Goal: Task Accomplishment & Management: Complete application form

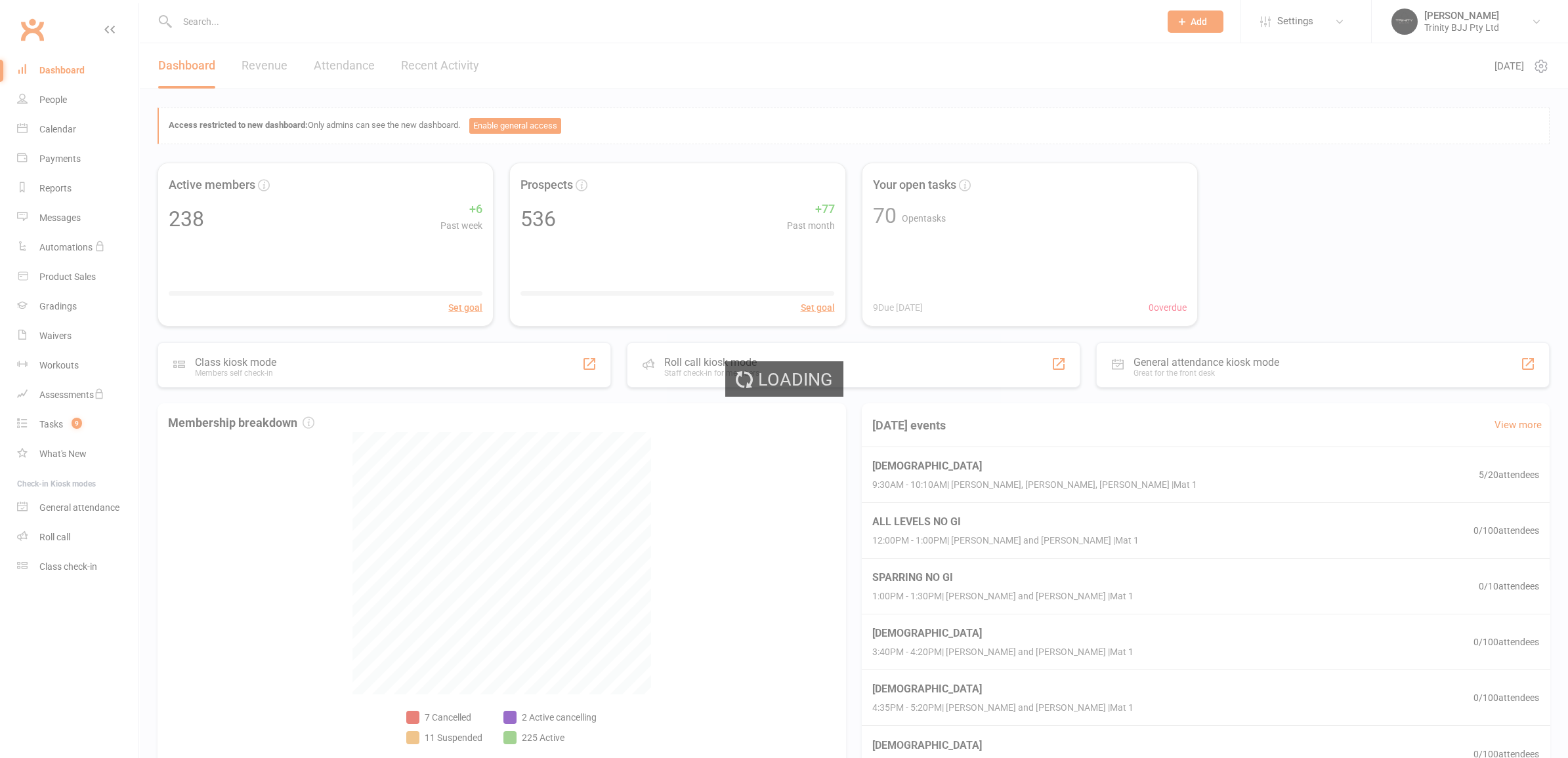
select select "100"
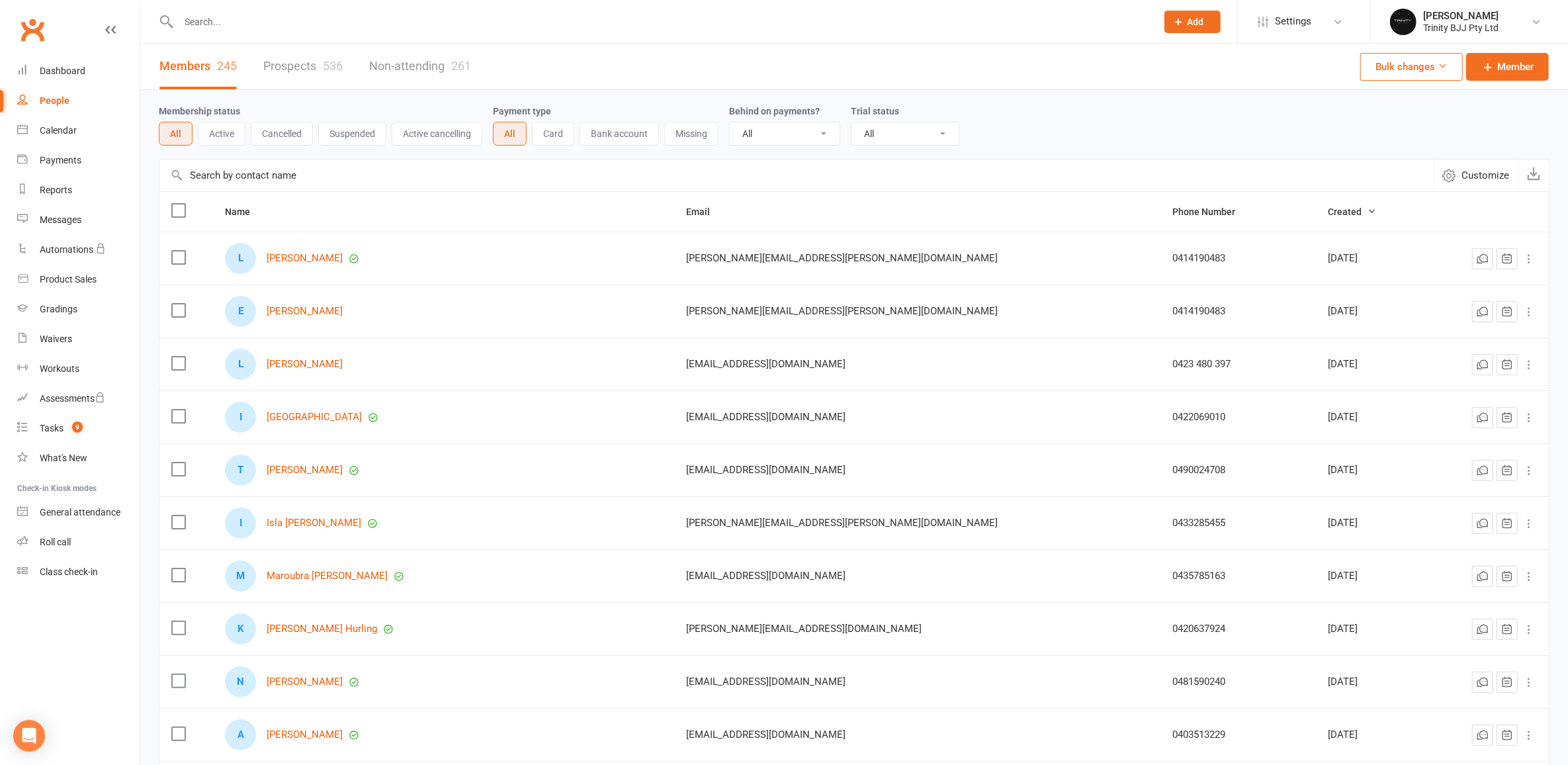
click at [258, 175] on input "text" at bounding box center [796, 175] width 1274 height 31
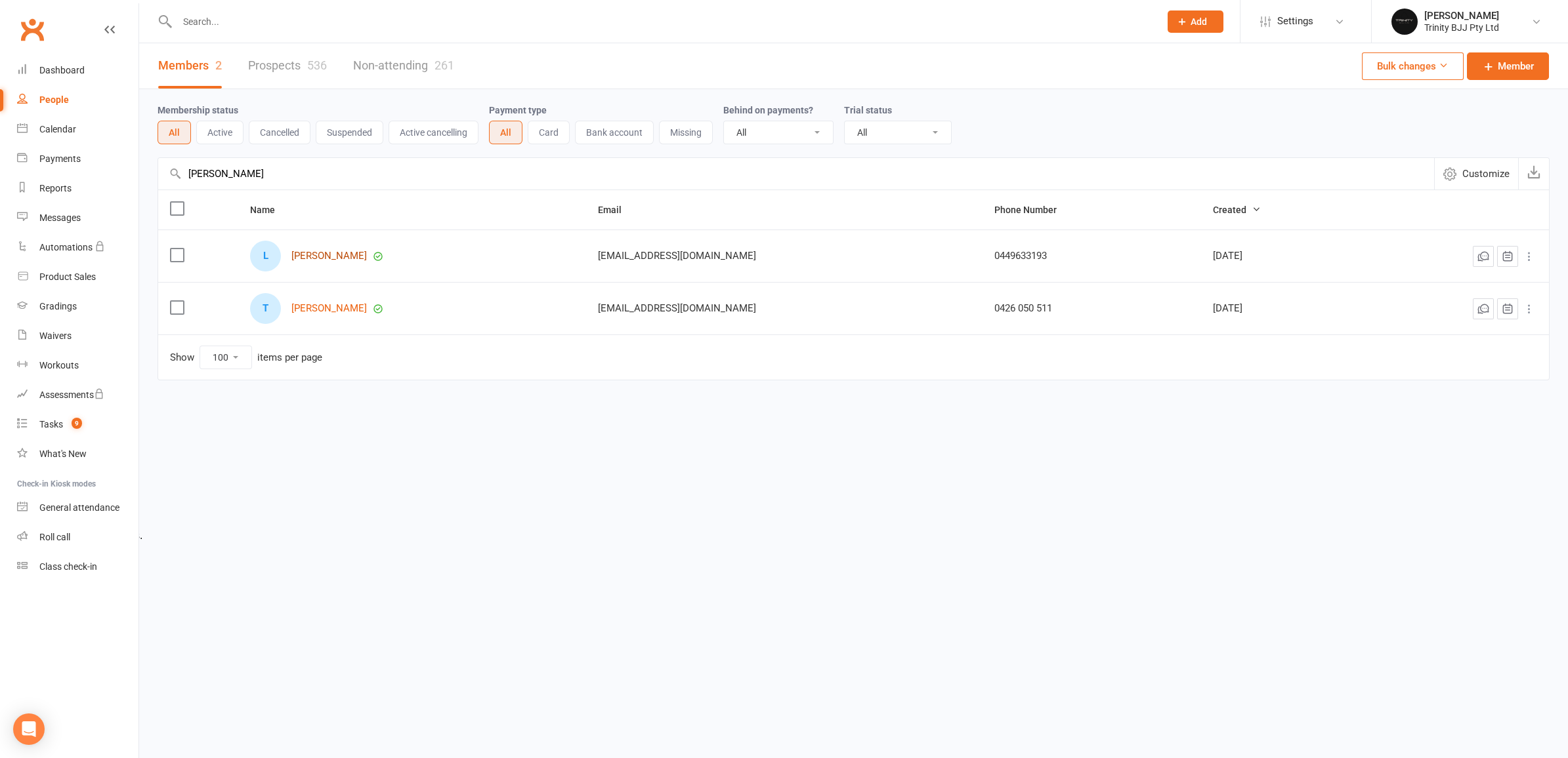
type input "[PERSON_NAME]"
click at [325, 257] on link "[PERSON_NAME]" at bounding box center [329, 256] width 75 height 11
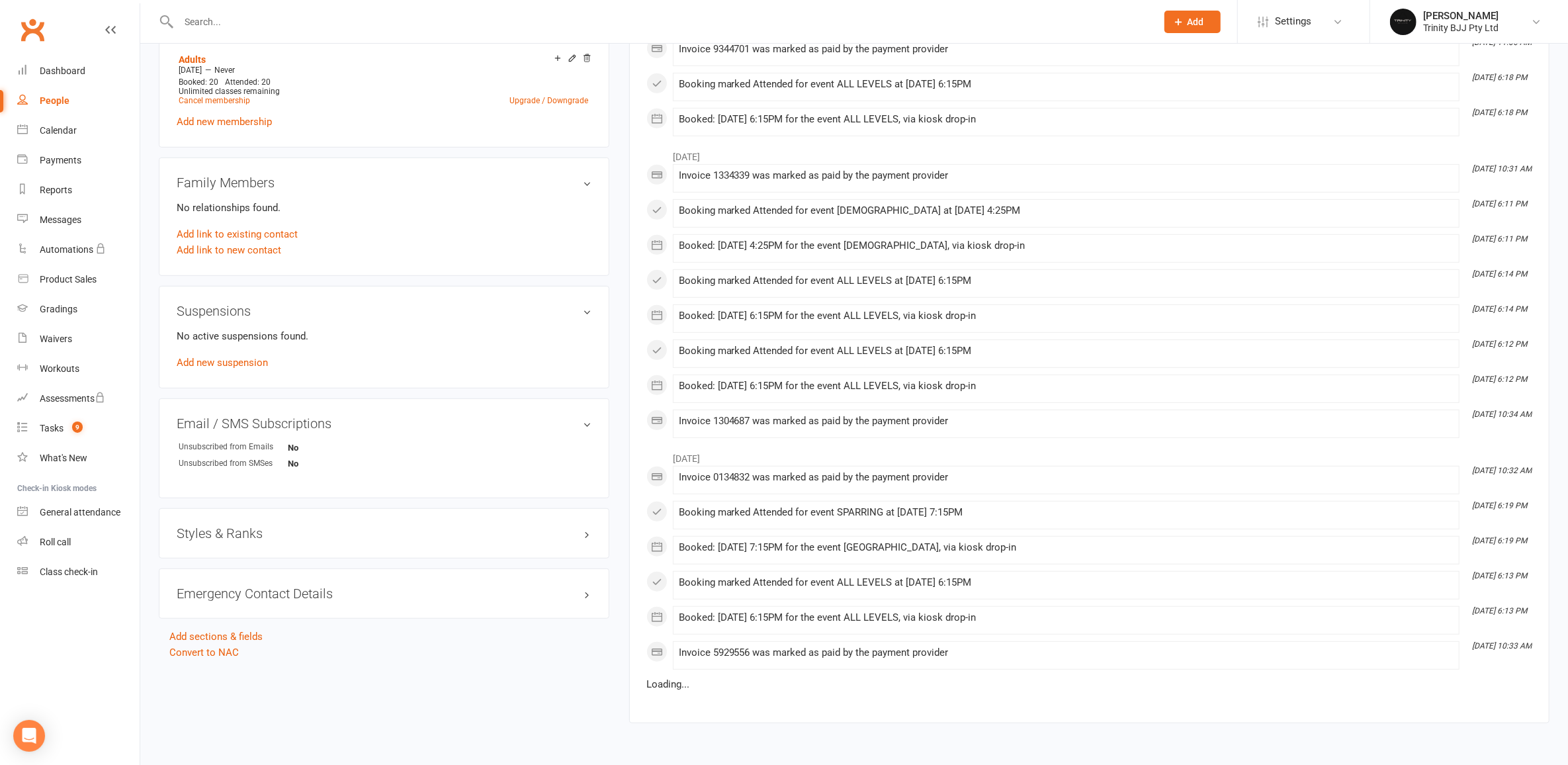
scroll to position [590, 0]
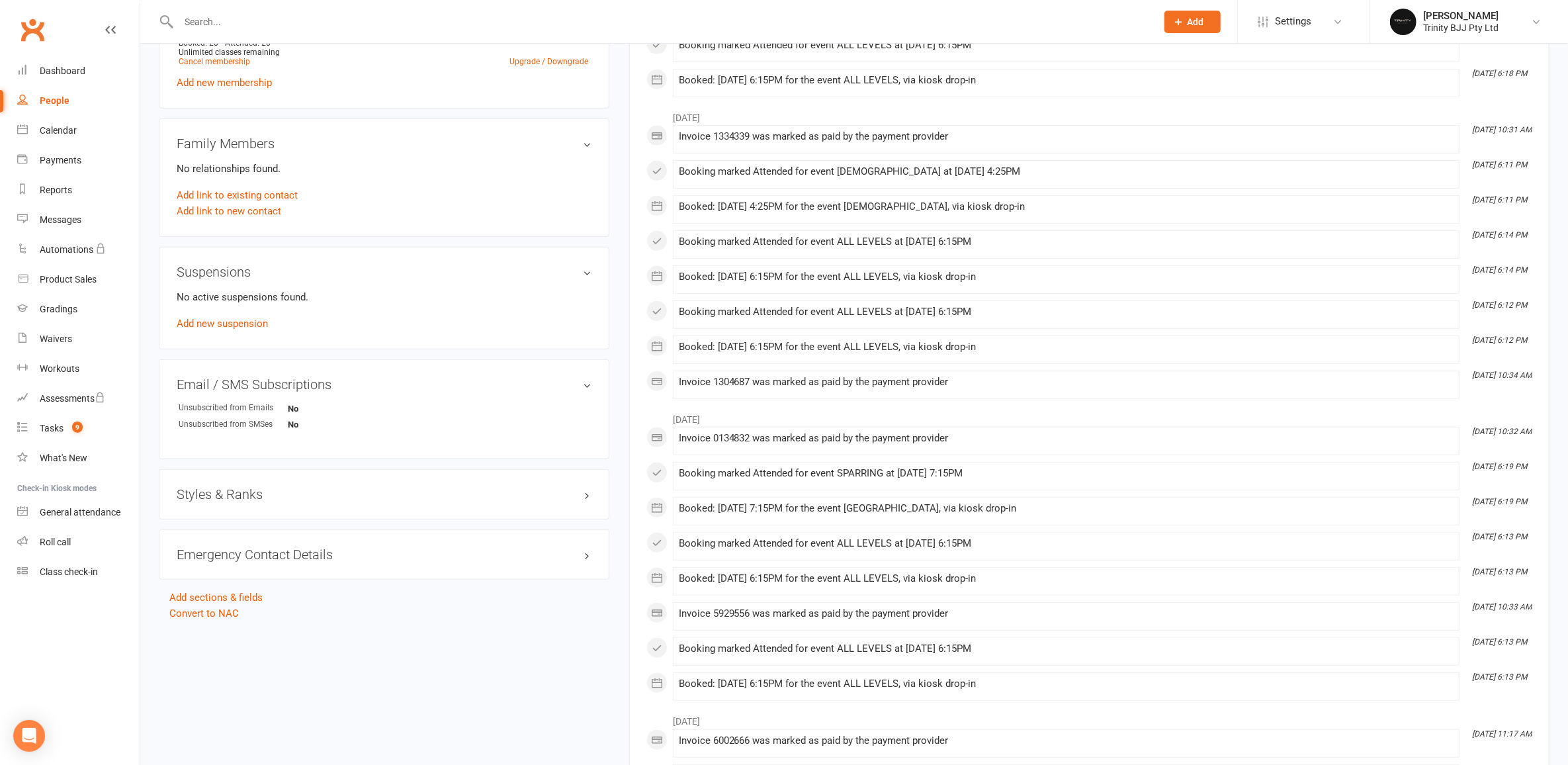
click at [270, 494] on h3 "Styles & Ranks" at bounding box center [384, 494] width 415 height 15
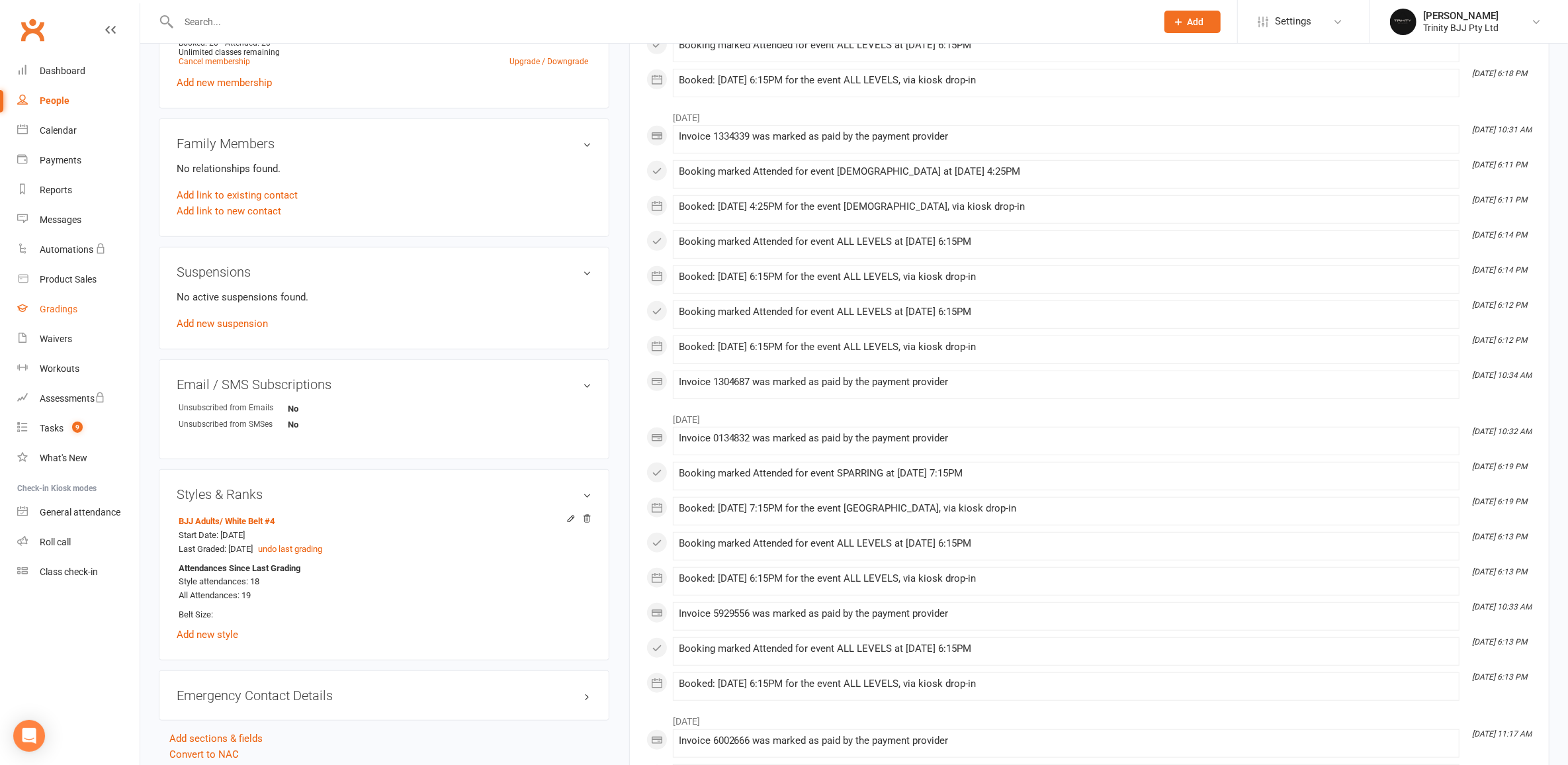
click at [64, 308] on div "Gradings" at bounding box center [58, 309] width 38 height 10
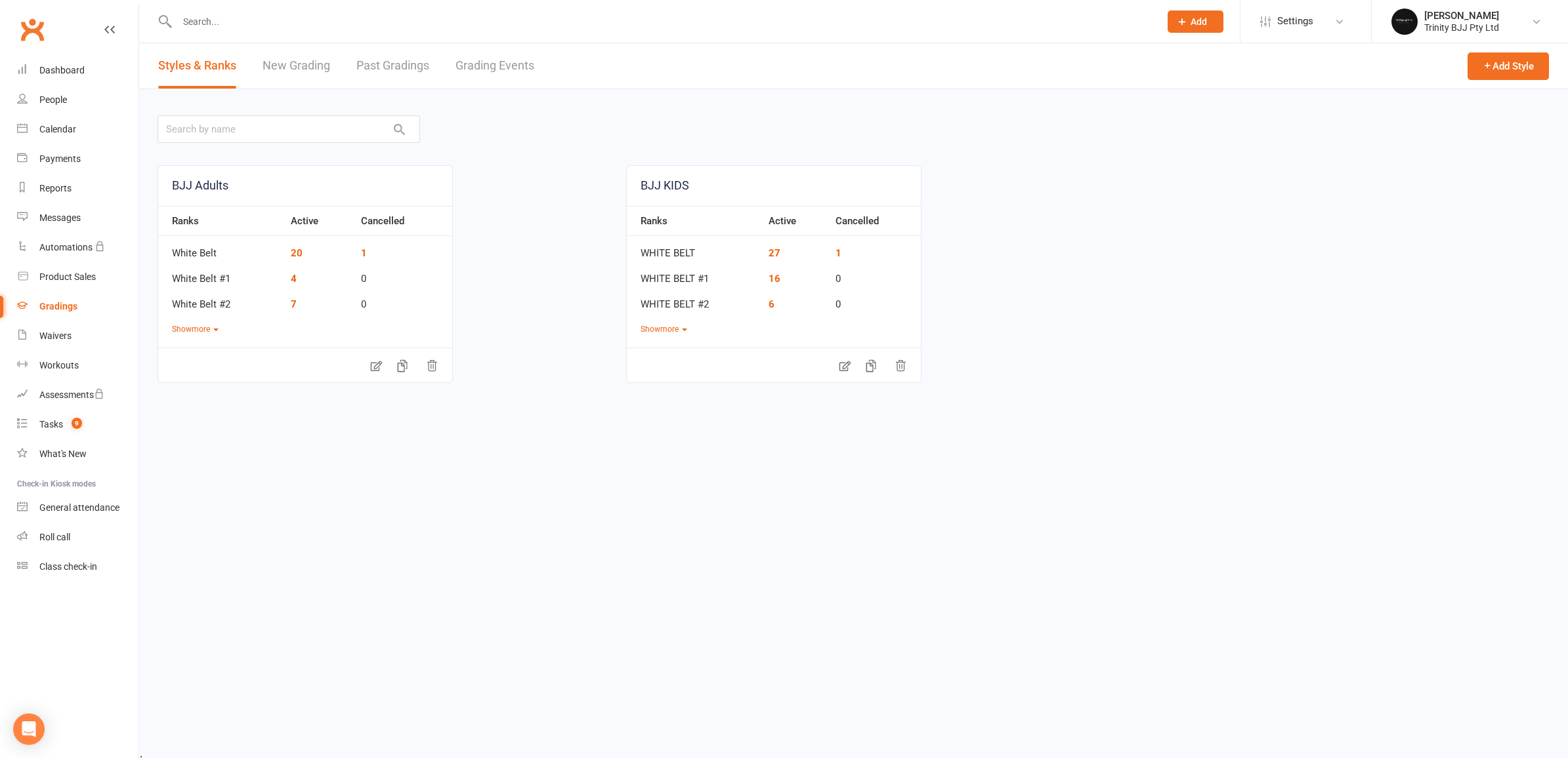
click at [306, 72] on link "New Grading" at bounding box center [296, 65] width 68 height 46
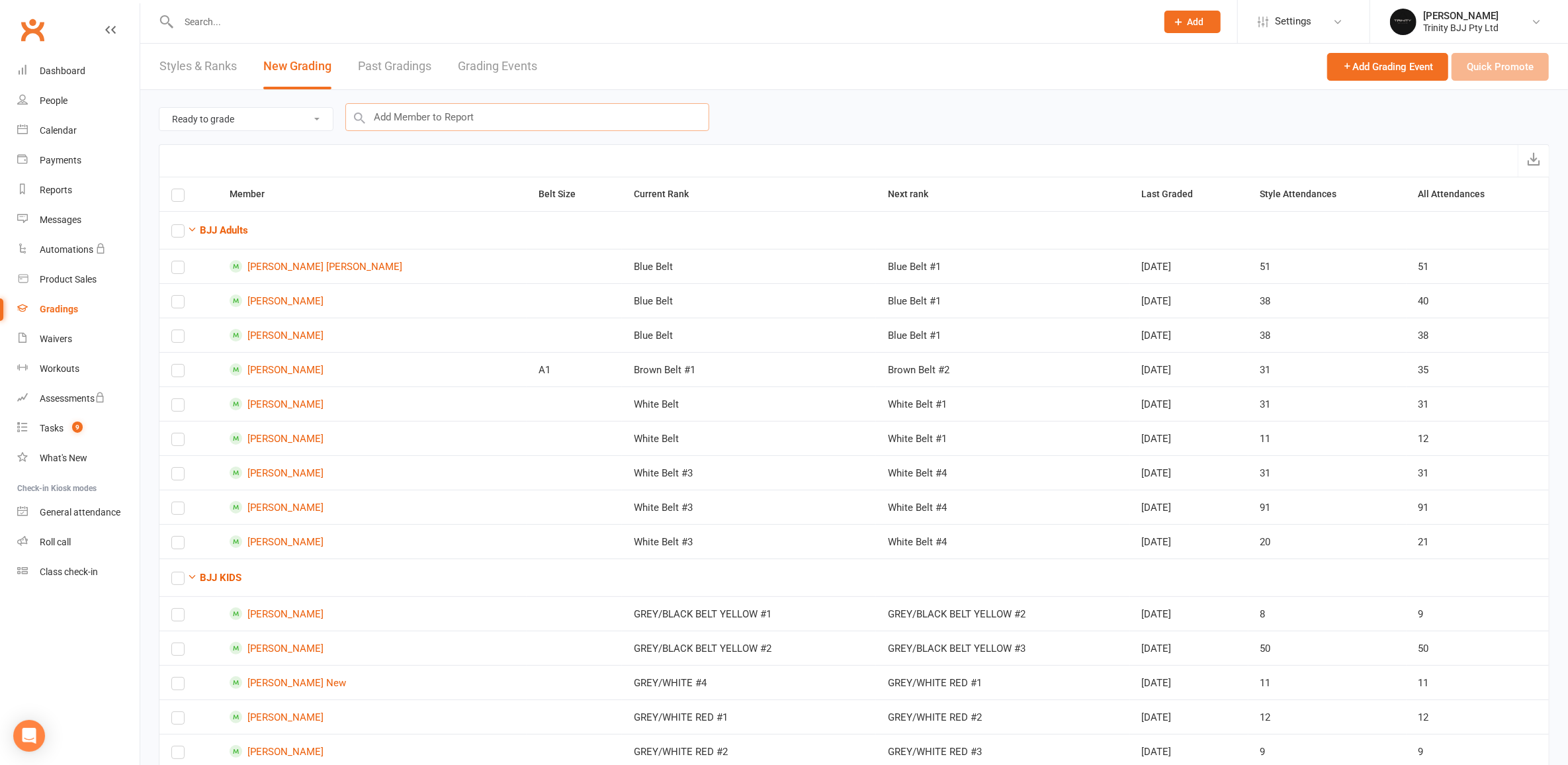
click at [510, 121] on input "text" at bounding box center [528, 117] width 364 height 27
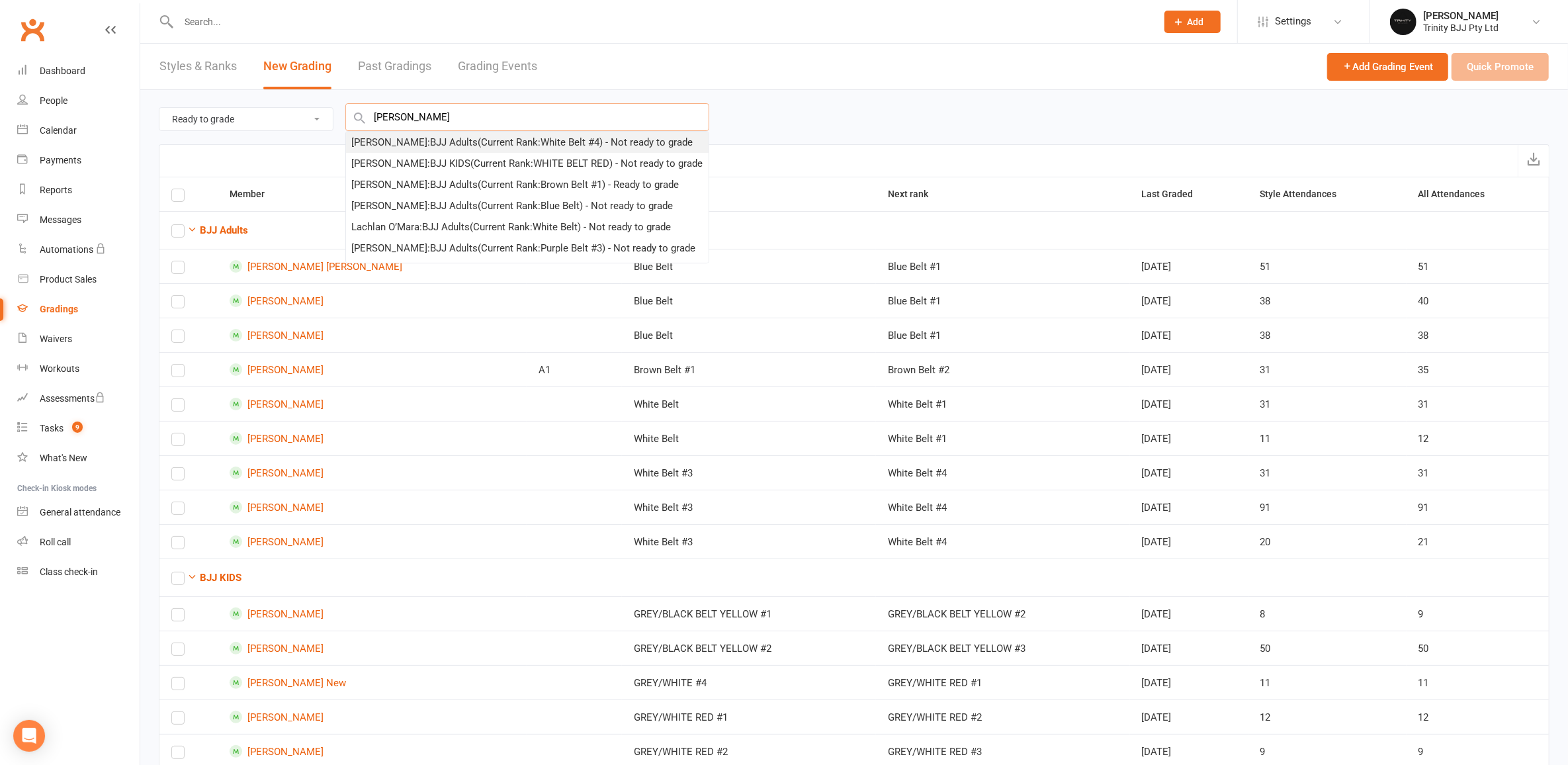
type input "[PERSON_NAME]"
click at [429, 139] on div "[PERSON_NAME] : BJJ Adults (Current Rank: White Belt #4 ) - Not ready to grade" at bounding box center [522, 143] width 342 height 16
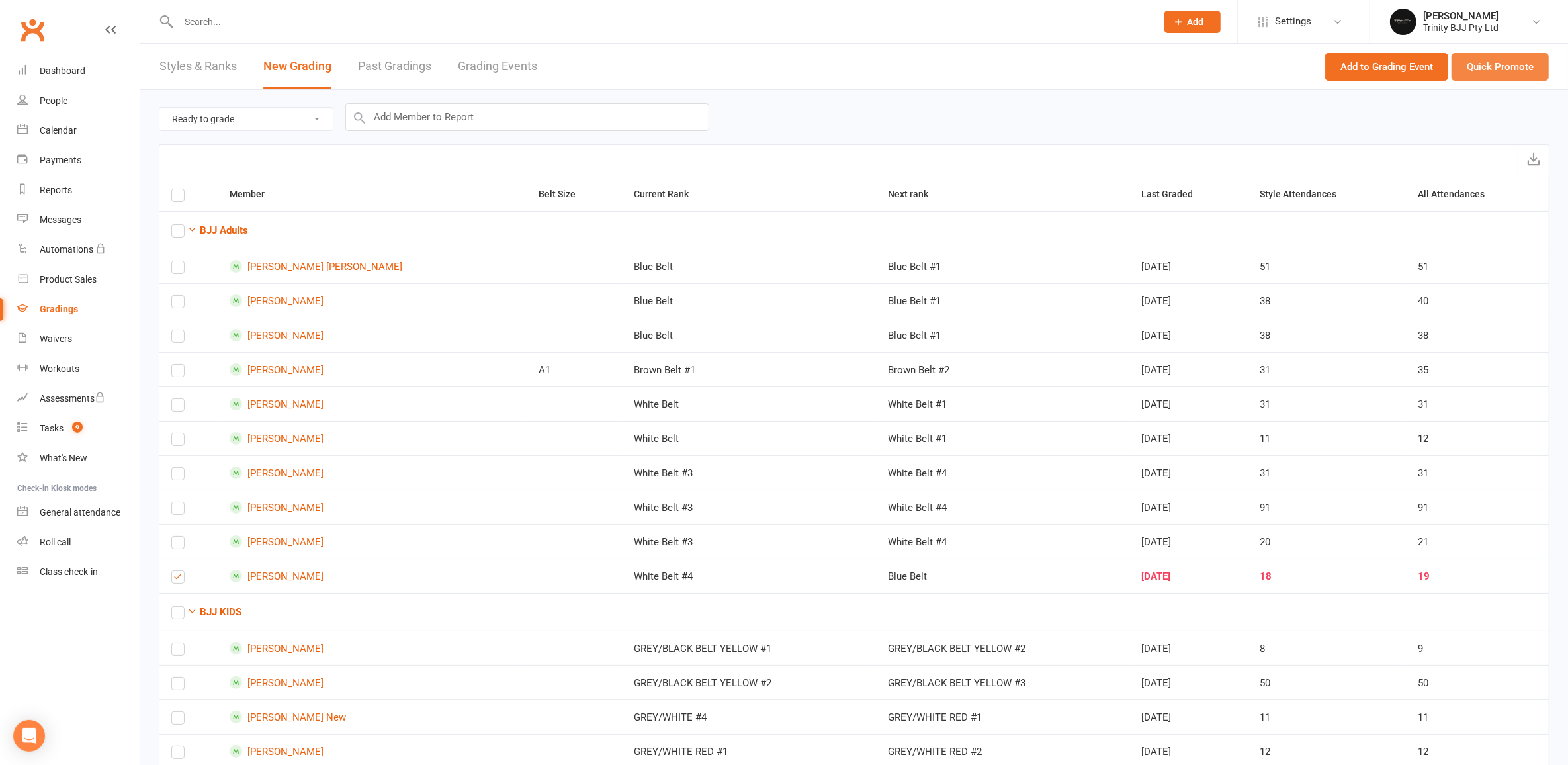
click at [1505, 63] on button "Quick Promote" at bounding box center [1500, 67] width 97 height 27
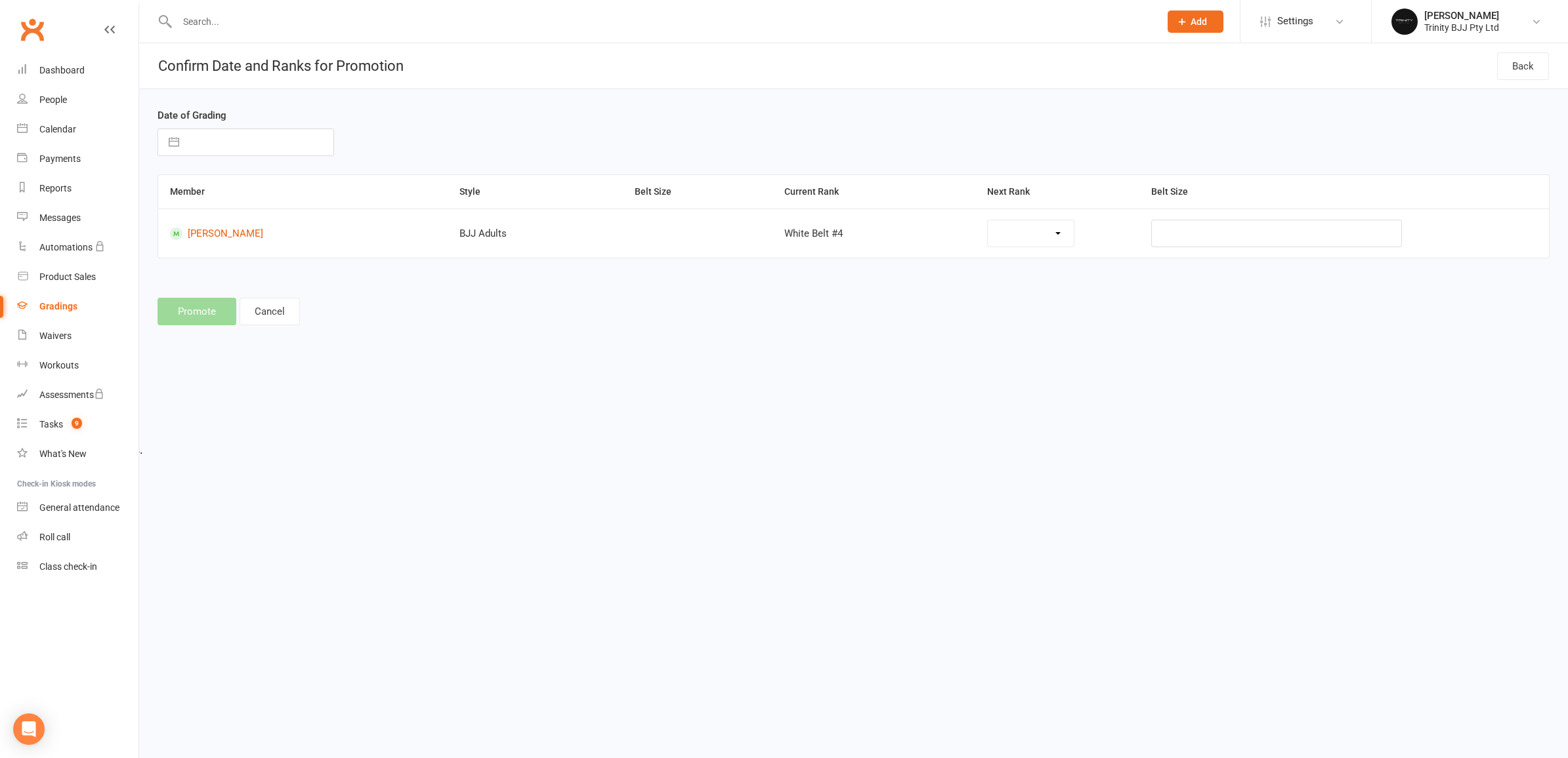
select select "34890"
click at [237, 237] on link "[PERSON_NAME]" at bounding box center [292, 234] width 243 height 13
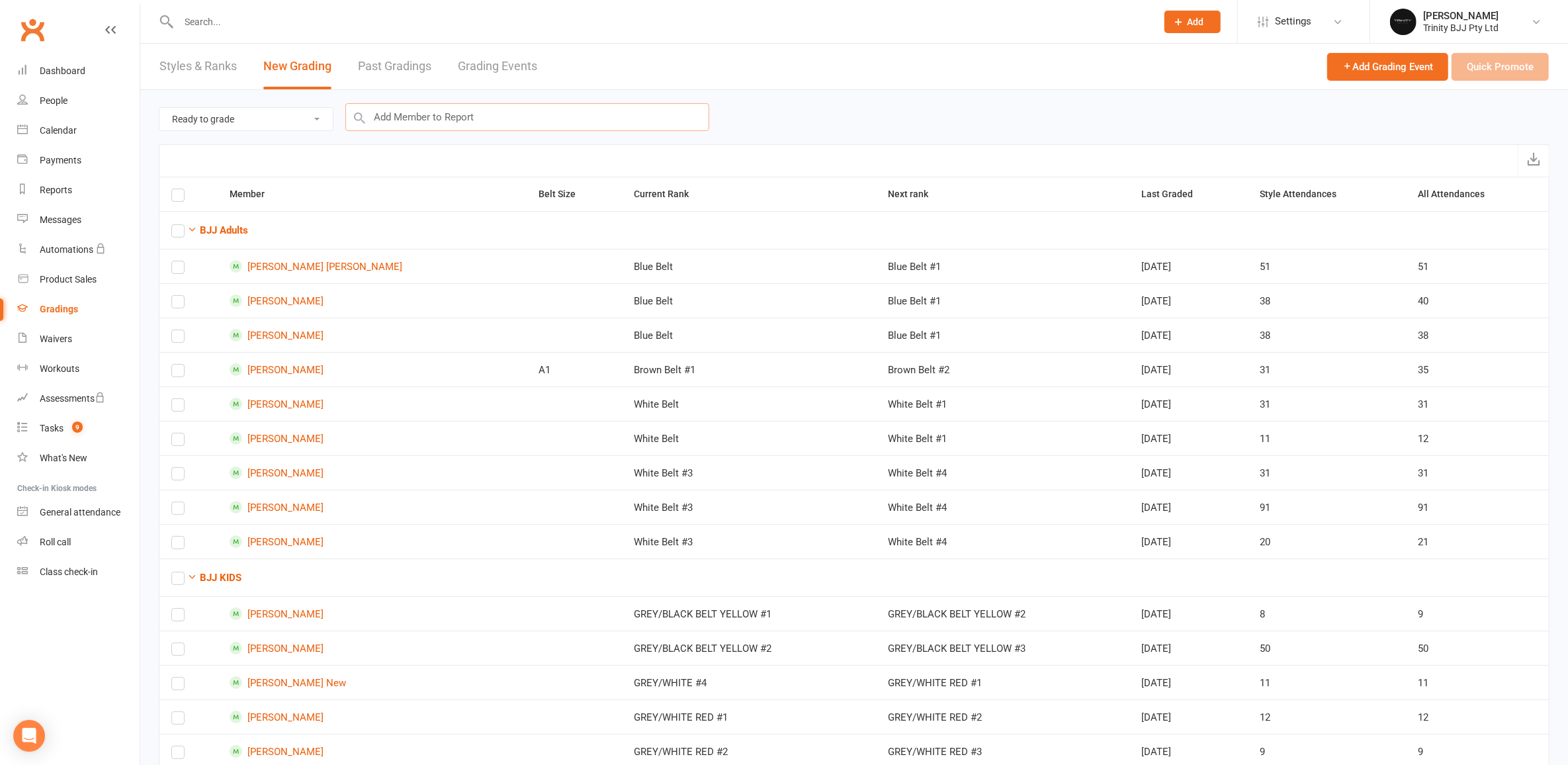
click at [598, 123] on input "text" at bounding box center [528, 117] width 364 height 27
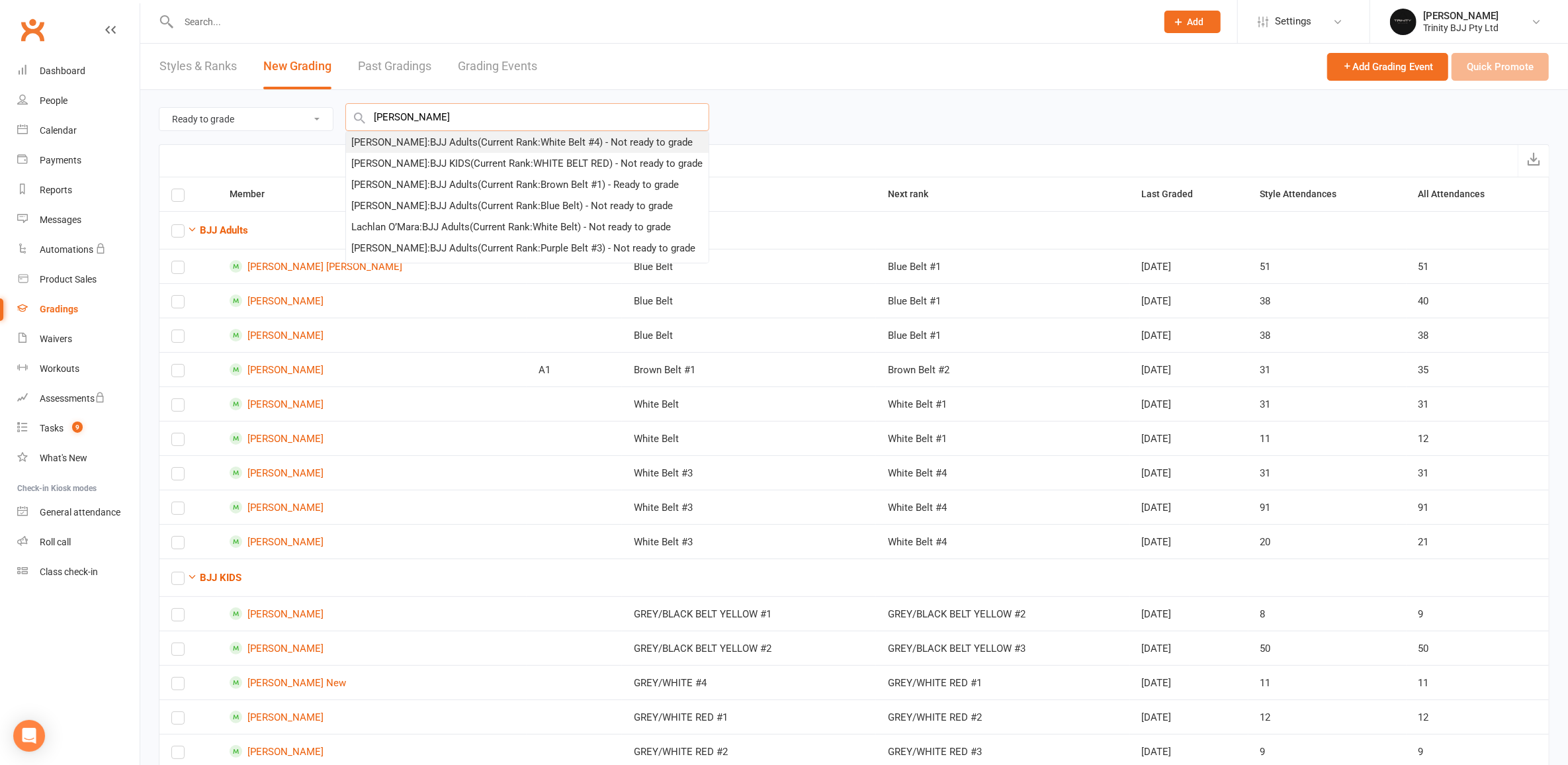
type input "[PERSON_NAME]"
click at [421, 135] on div "[PERSON_NAME] : BJJ Adults (Current Rank: White Belt #4 ) - Not ready to grade" at bounding box center [522, 143] width 342 height 16
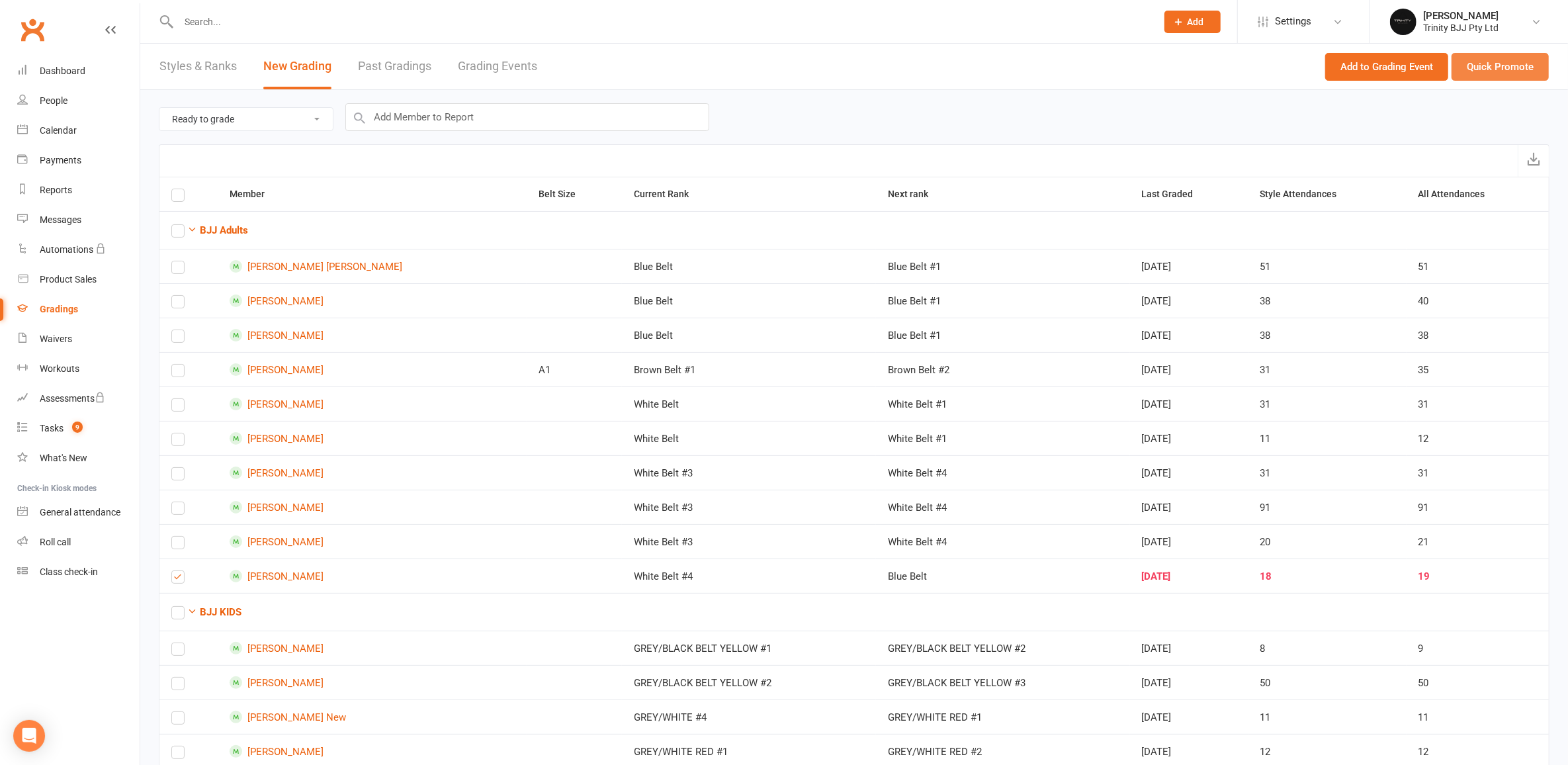
click at [1516, 67] on button "Quick Promote" at bounding box center [1500, 67] width 97 height 27
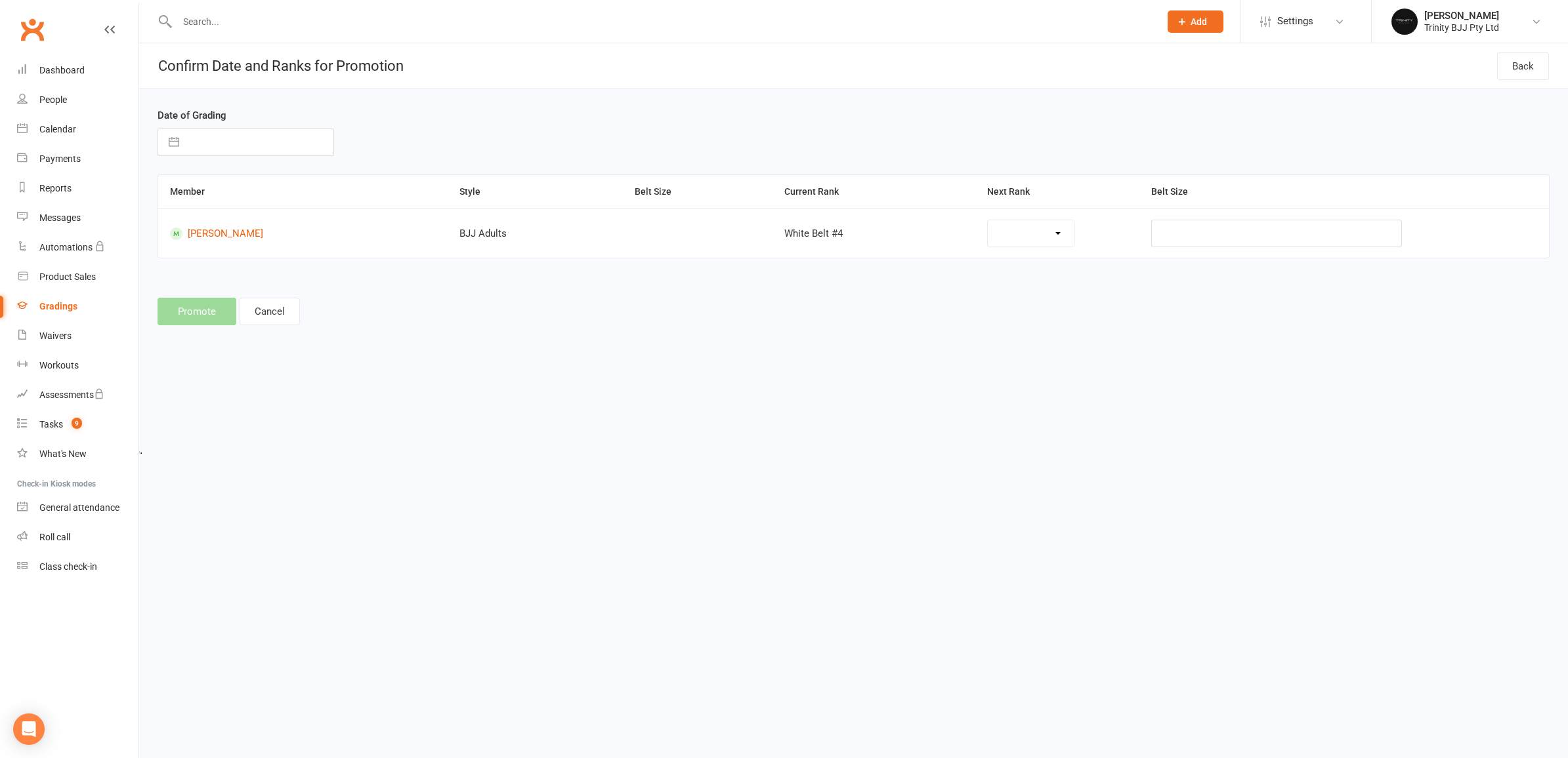
select select "34890"
click at [173, 141] on button "button" at bounding box center [174, 142] width 24 height 26
select select "6"
select select "2025"
select select "7"
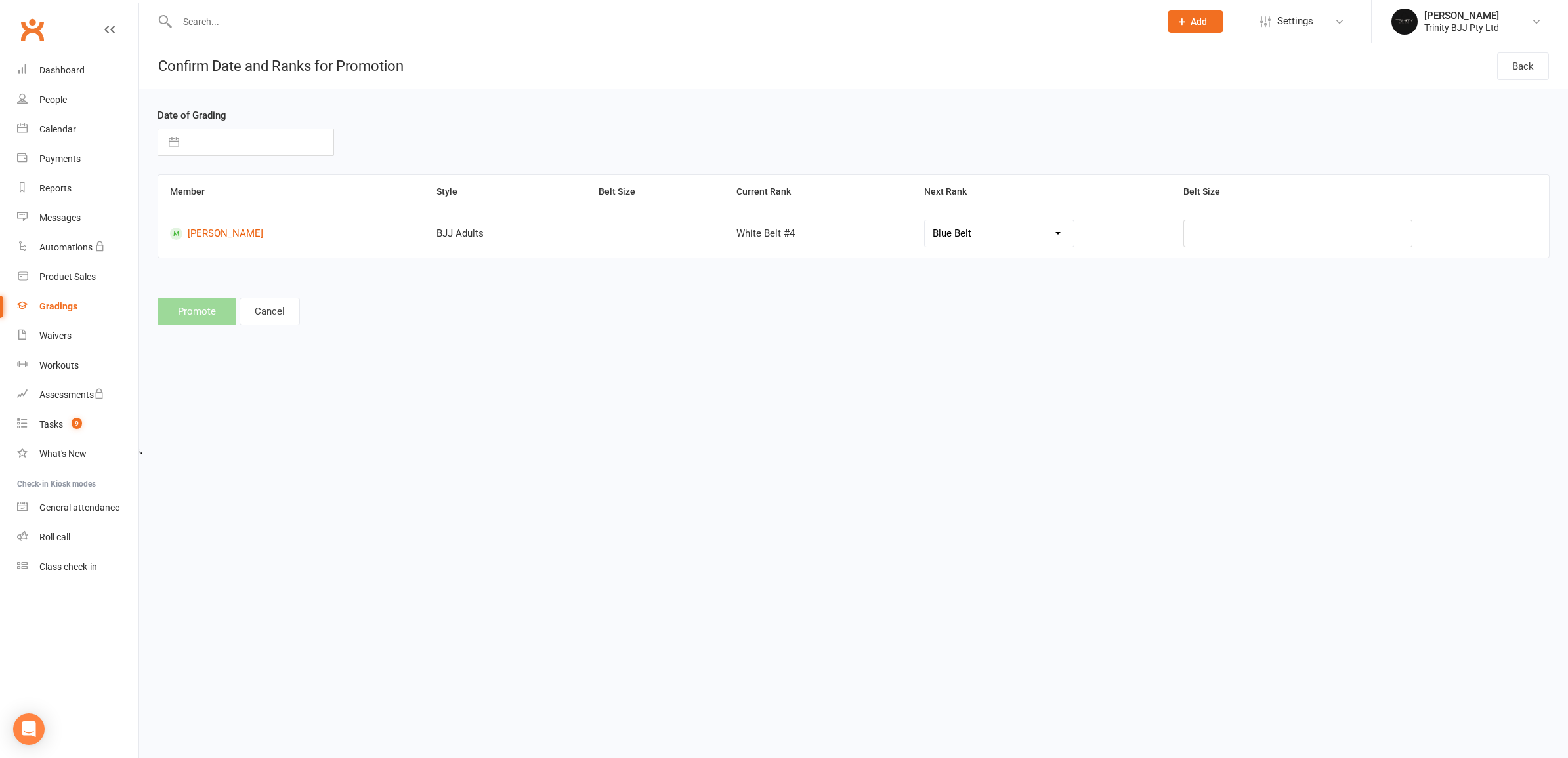
select select "2025"
select select "8"
select select "2025"
click at [177, 192] on div "Move backward to switch to the previous month." at bounding box center [185, 194] width 26 height 22
select select "5"
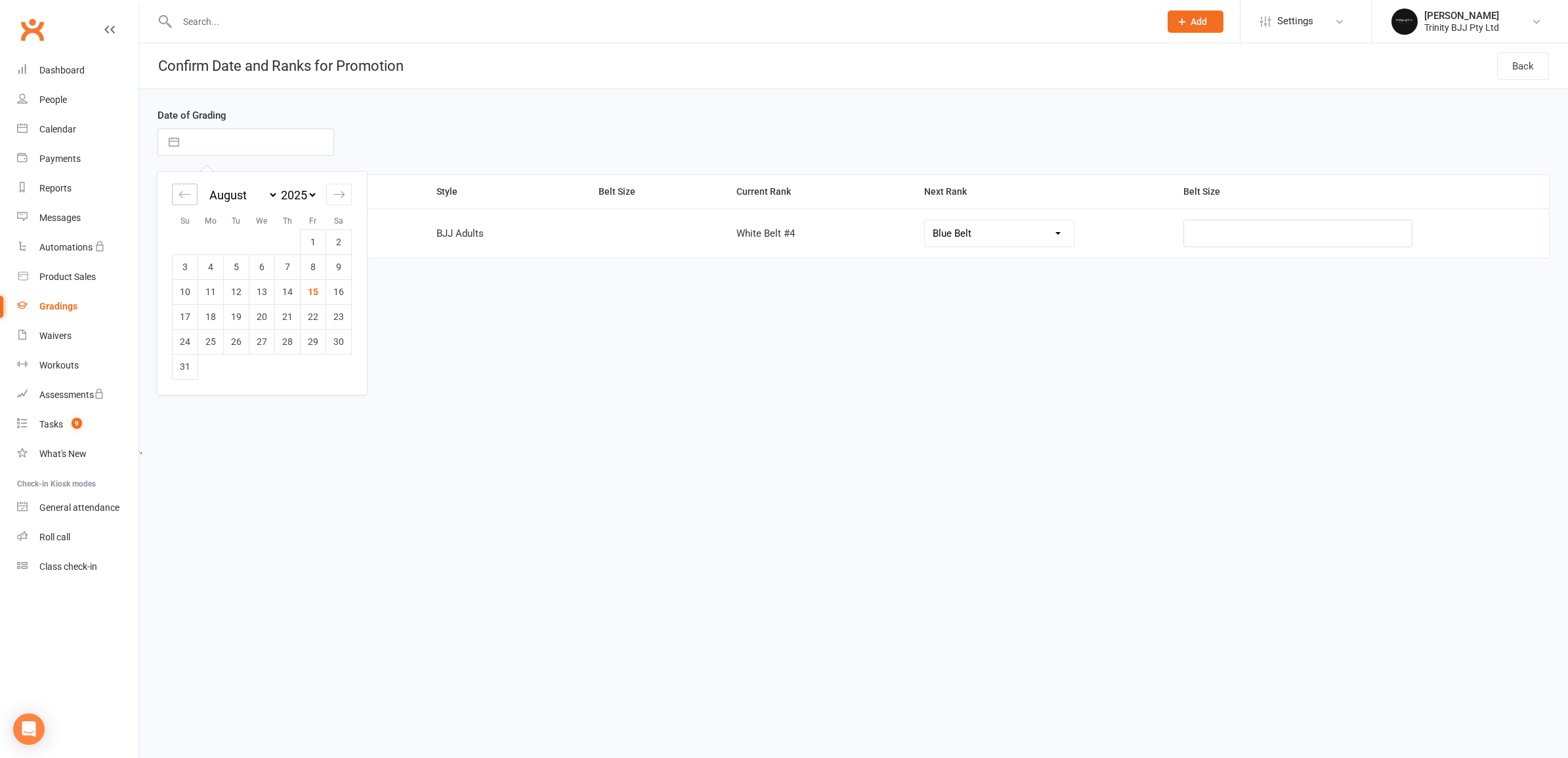
select select "2025"
click at [177, 192] on div "Move backward to switch to the previous month." at bounding box center [185, 194] width 26 height 22
select select "4"
select select "2025"
click at [177, 192] on div "Move backward to switch to the previous month." at bounding box center [185, 194] width 26 height 22
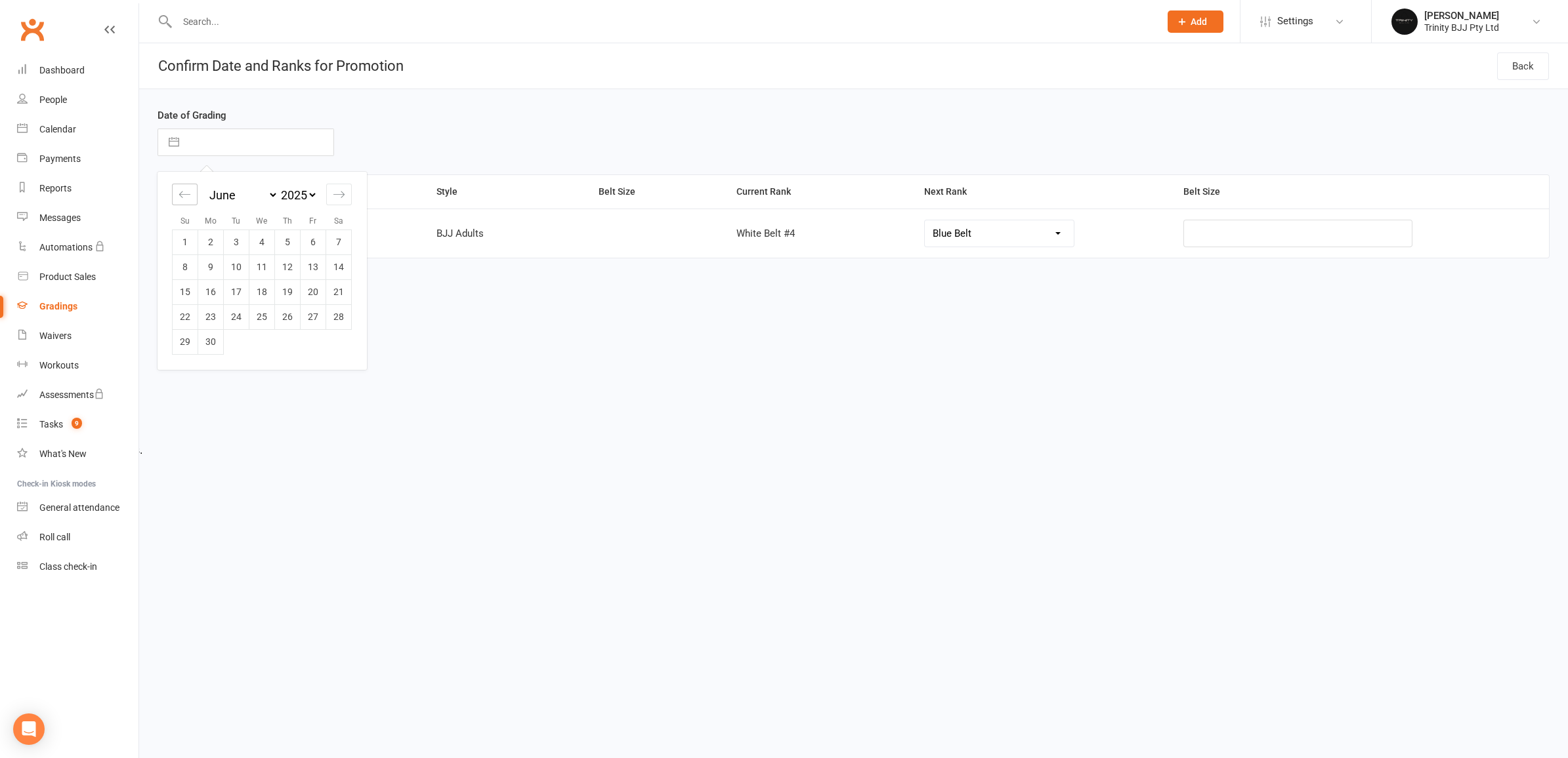
select select "3"
select select "2025"
click at [177, 192] on div "Move backward to switch to the previous month." at bounding box center [185, 194] width 26 height 22
select select "2"
select select "2025"
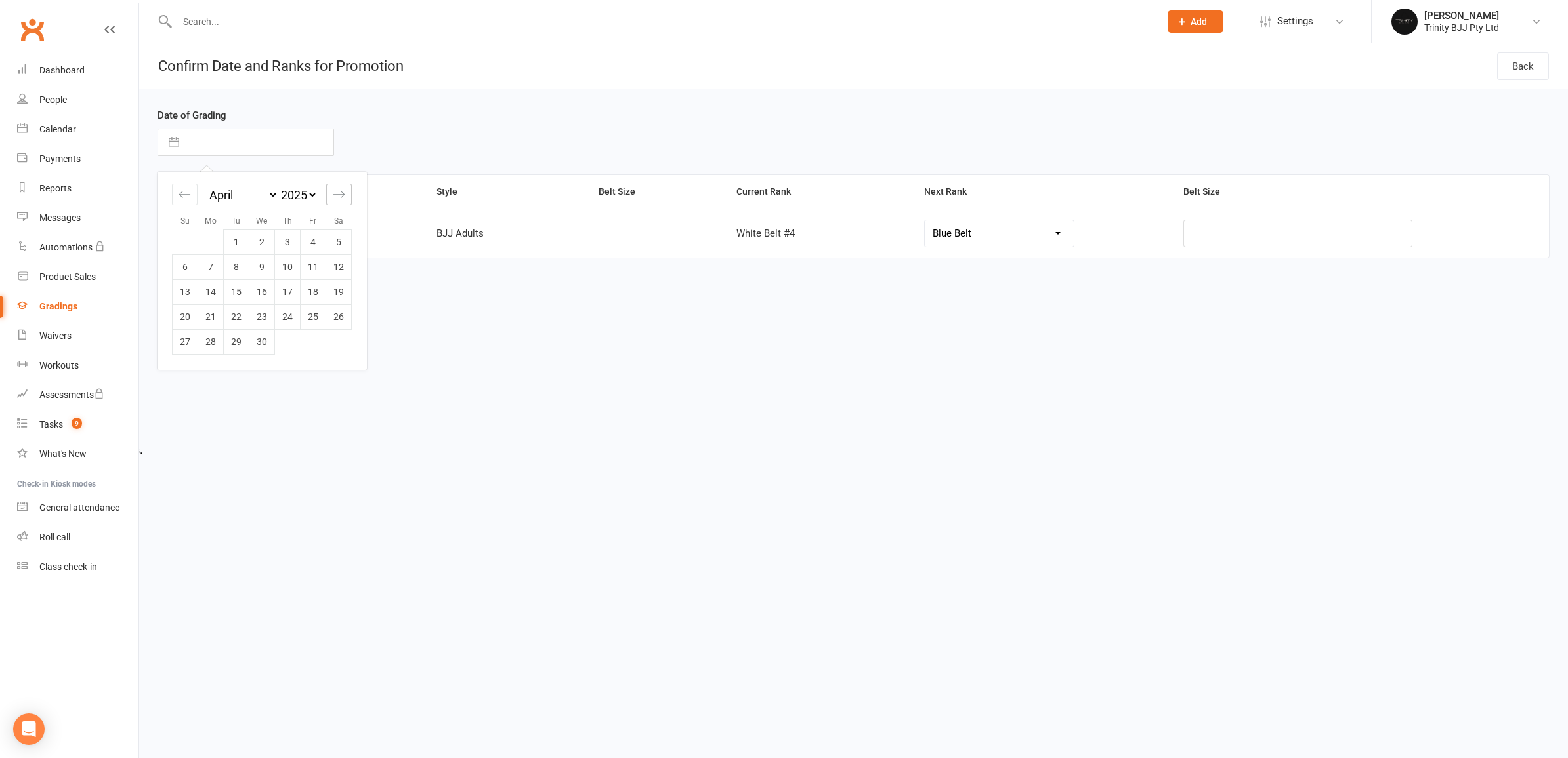
click at [347, 192] on div "Move forward to switch to the next month." at bounding box center [339, 194] width 26 height 22
select select "5"
select select "2025"
click at [290, 239] on td "1" at bounding box center [288, 241] width 26 height 25
type input "[DATE]"
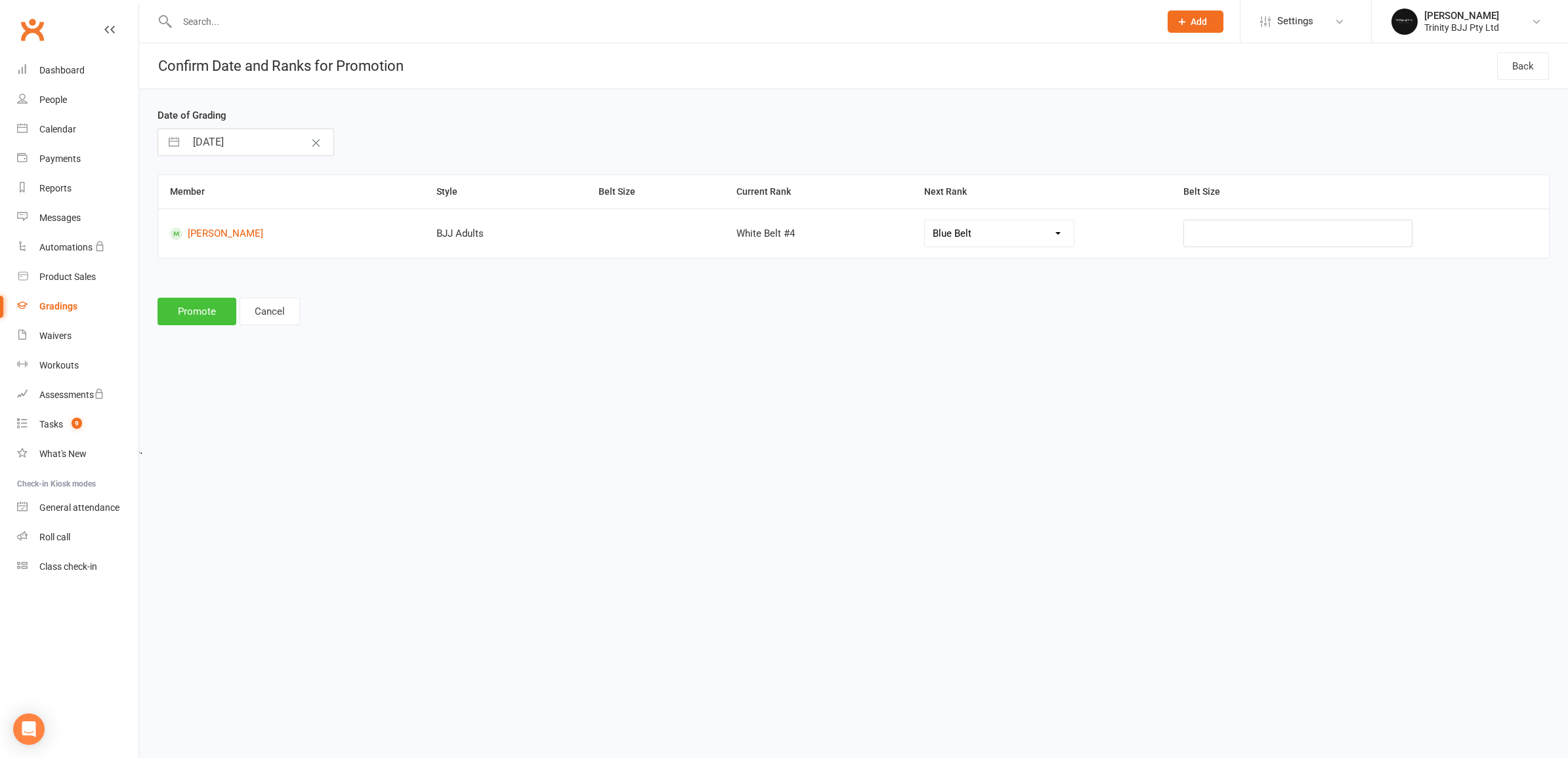
click at [215, 310] on button "Promote" at bounding box center [197, 312] width 79 height 27
